Goal: Task Accomplishment & Management: Use online tool/utility

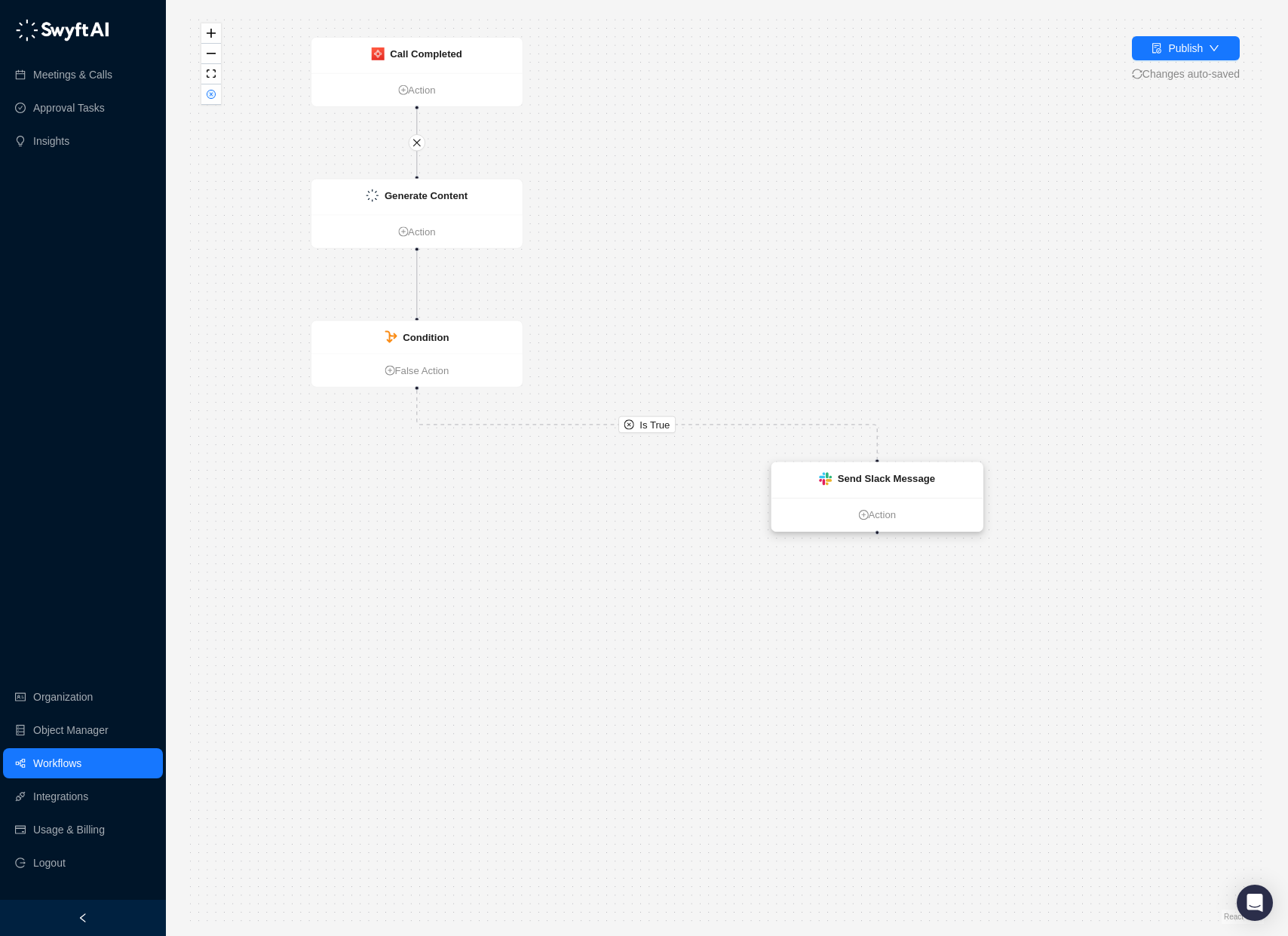
click at [943, 481] on div "Send Slack Message" at bounding box center [877, 480] width 211 height 35
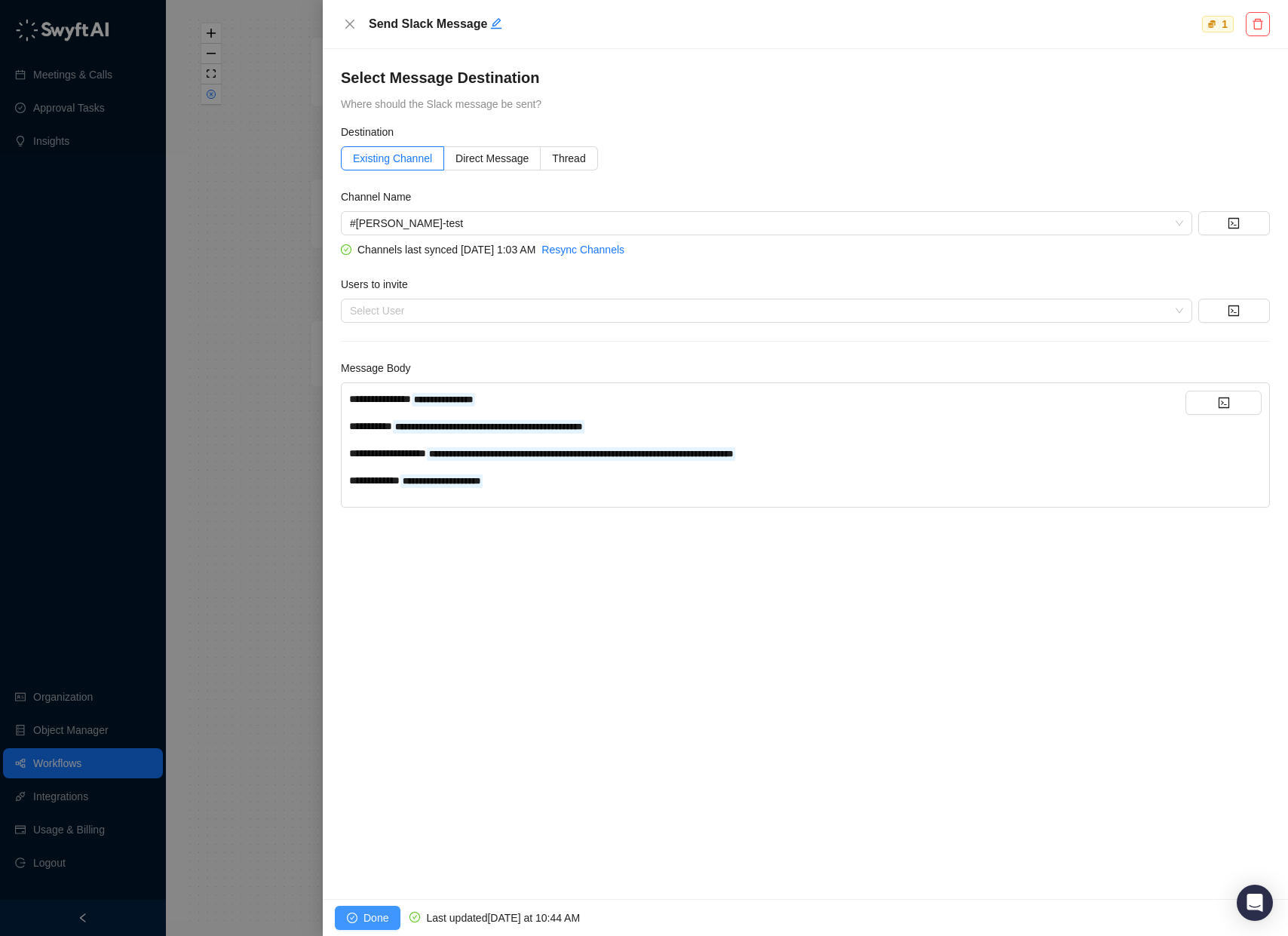
click at [373, 915] on span "Done" at bounding box center [376, 918] width 25 height 17
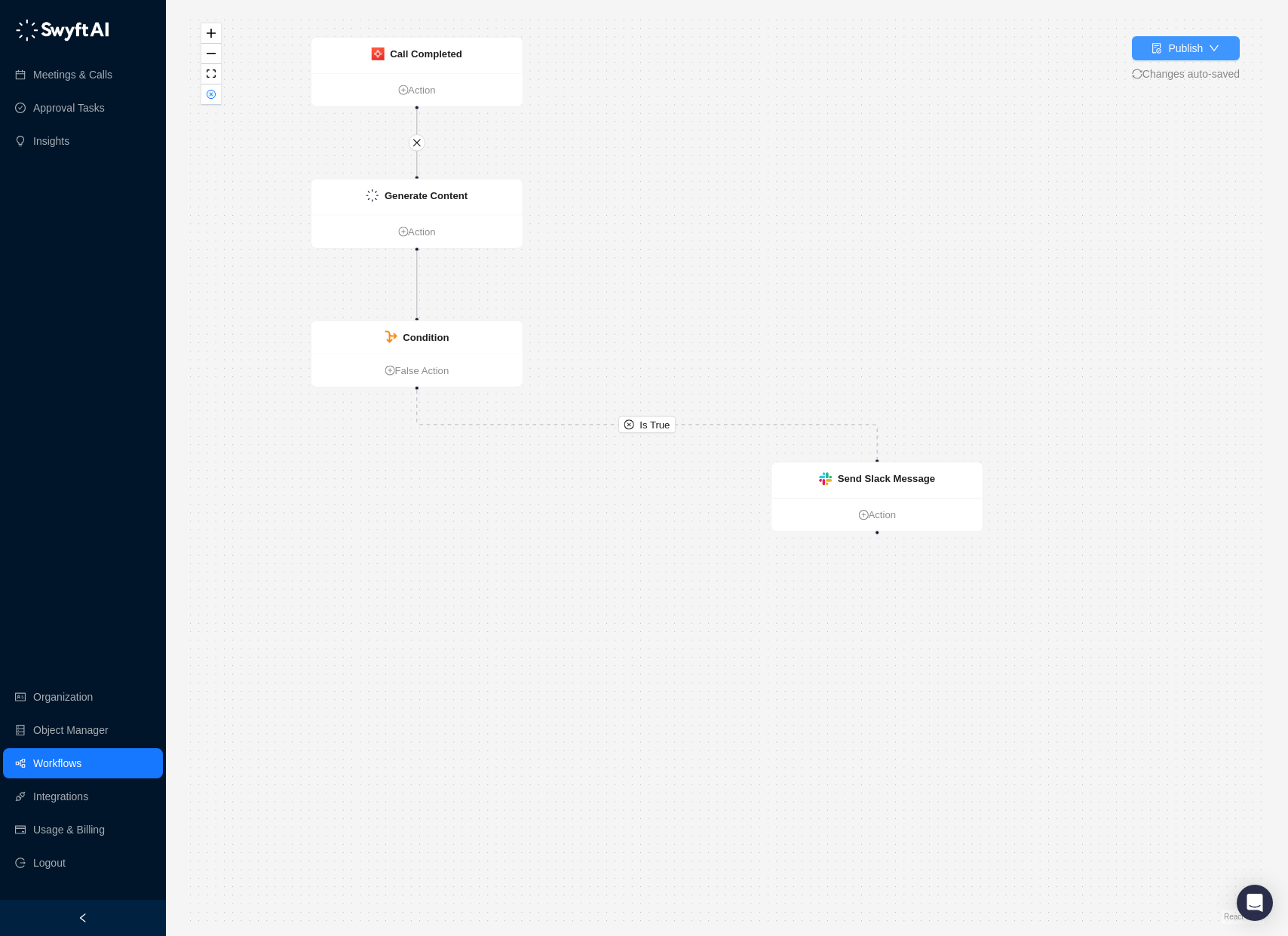
click at [1194, 52] on div "Publish" at bounding box center [1185, 48] width 34 height 17
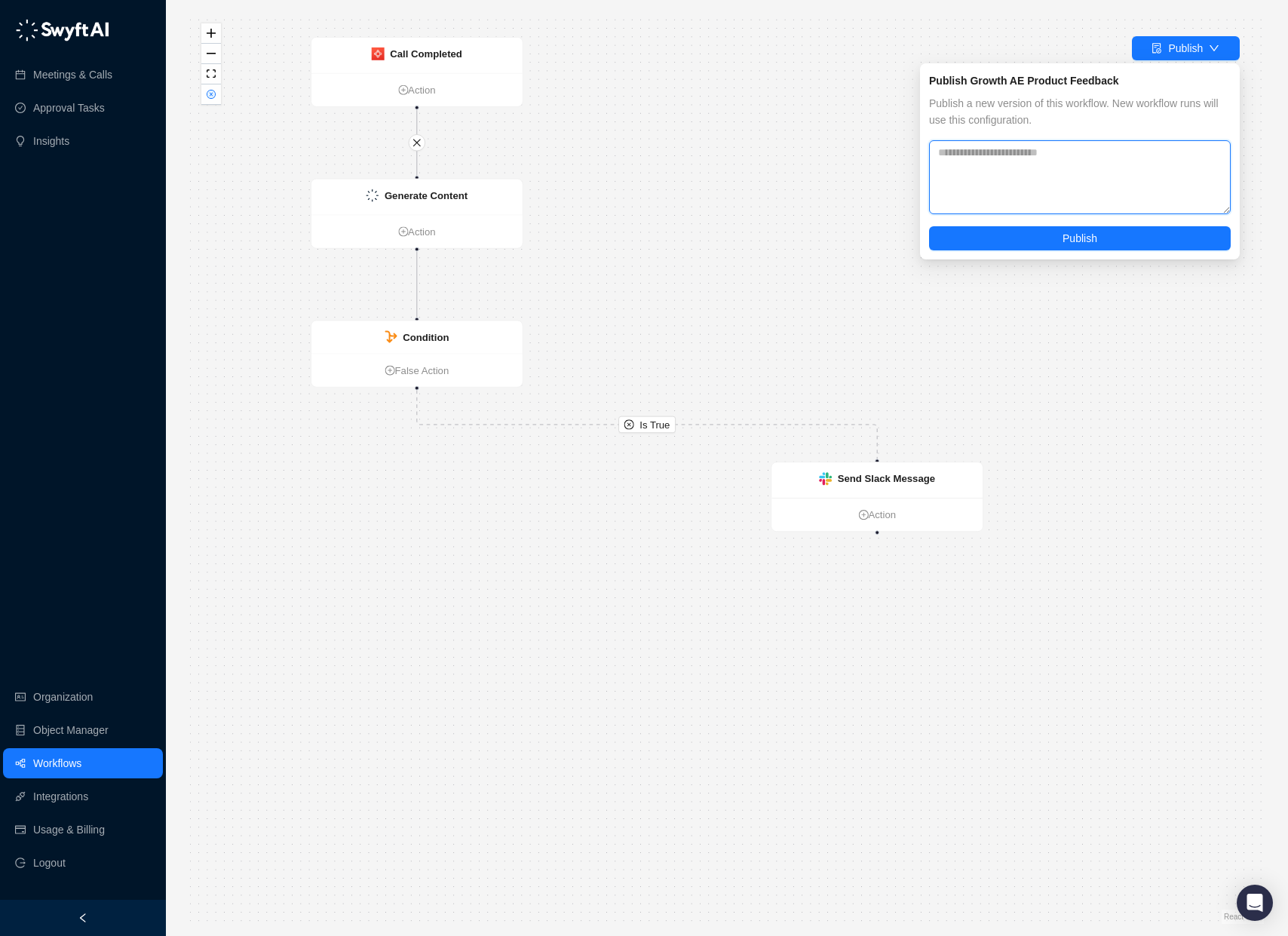
click at [1137, 157] on textarea at bounding box center [1080, 177] width 301 height 74
type textarea "**********"
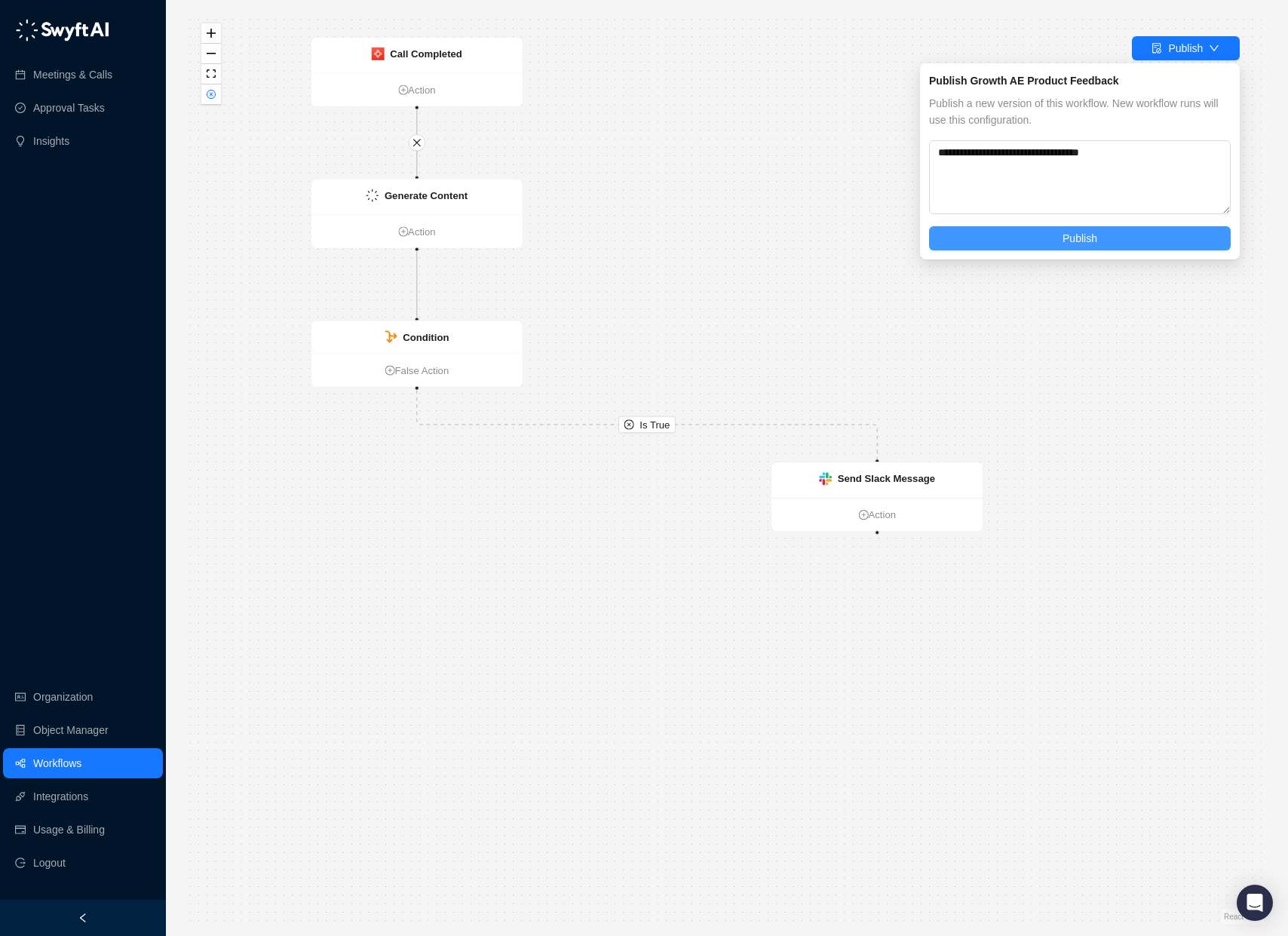
click at [1137, 238] on button "Publish" at bounding box center [1080, 238] width 301 height 24
